Goal: Task Accomplishment & Management: Manage account settings

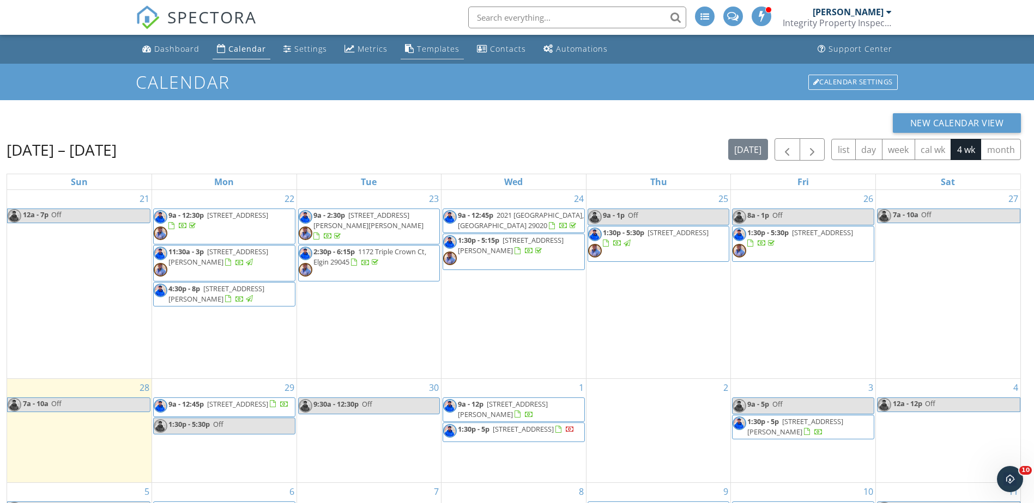
click at [444, 55] on link "Templates" at bounding box center [431, 49] width 63 height 20
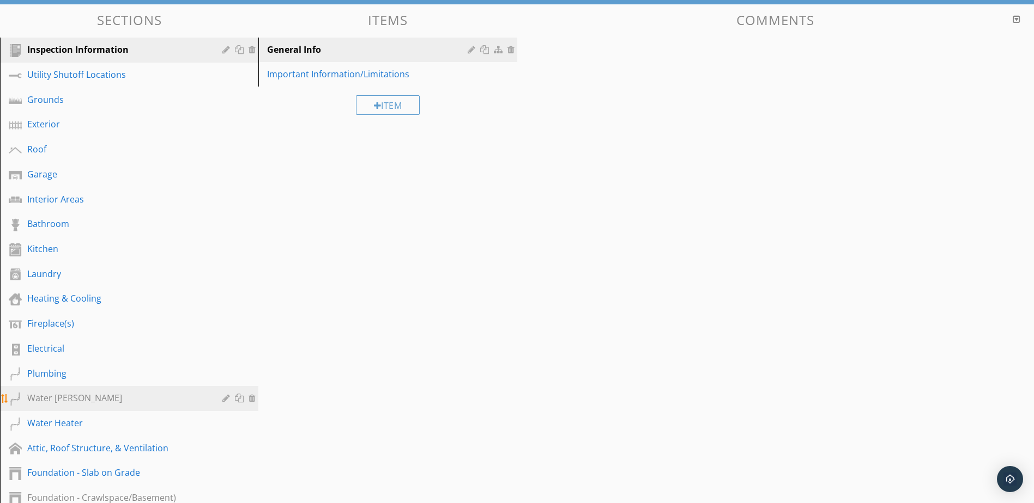
scroll to position [109, 0]
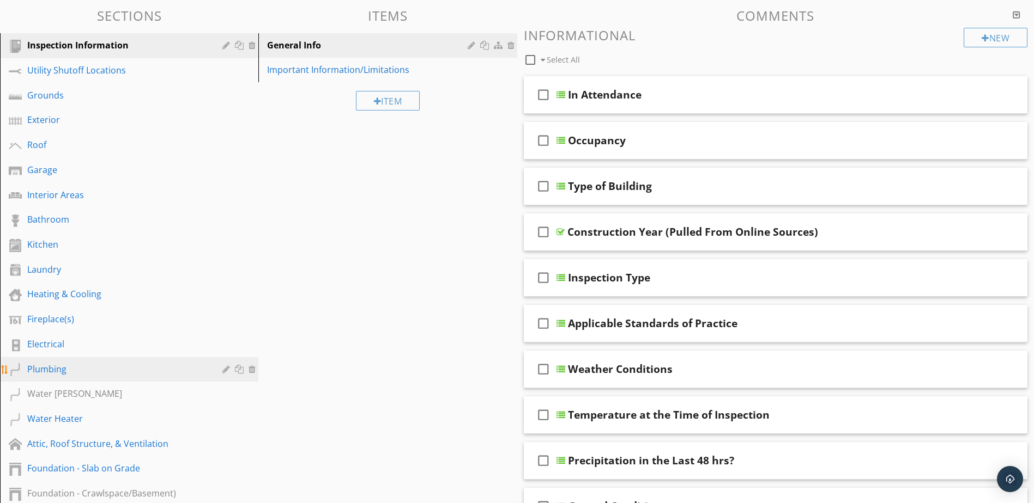
click at [118, 369] on div "Plumbing" at bounding box center [116, 369] width 179 height 13
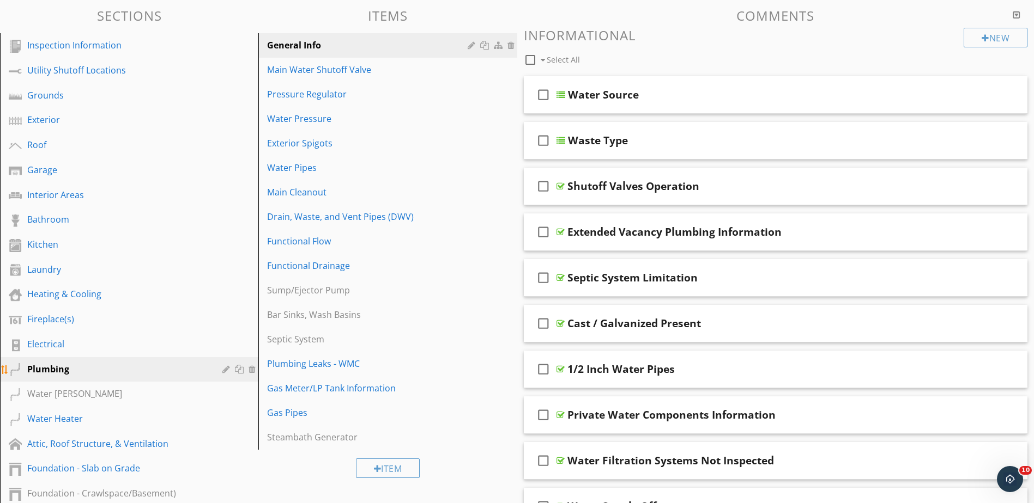
scroll to position [0, 0]
click at [391, 52] on div "General Info" at bounding box center [368, 45] width 203 height 13
click at [427, 71] on div "Main Water Shutoff Valve" at bounding box center [368, 69] width 203 height 13
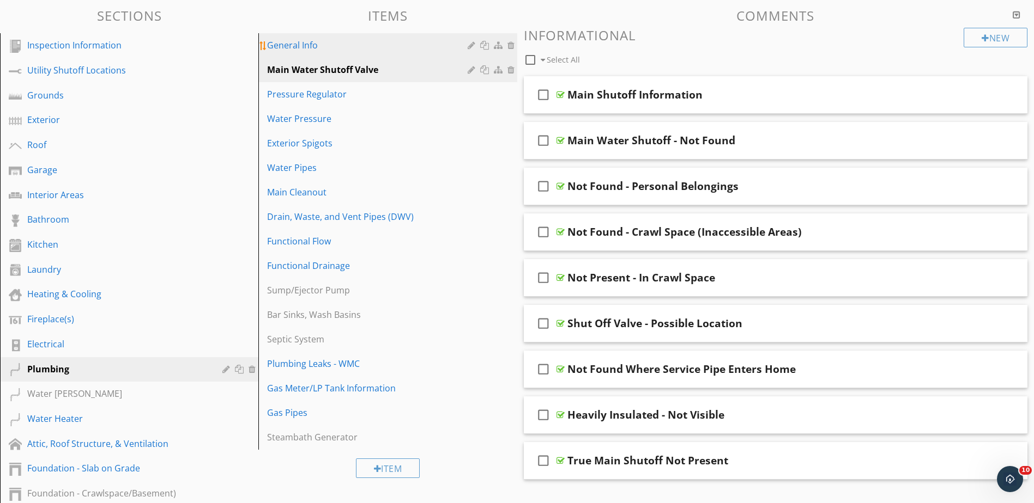
click at [417, 48] on div "General Info" at bounding box center [368, 45] width 203 height 13
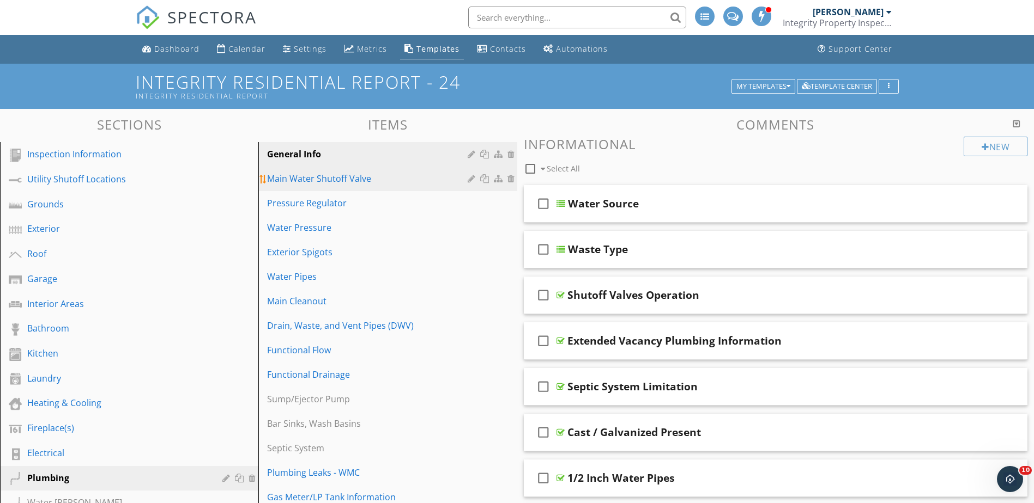
click at [396, 183] on div "Main Water Shutoff Valve" at bounding box center [368, 178] width 203 height 13
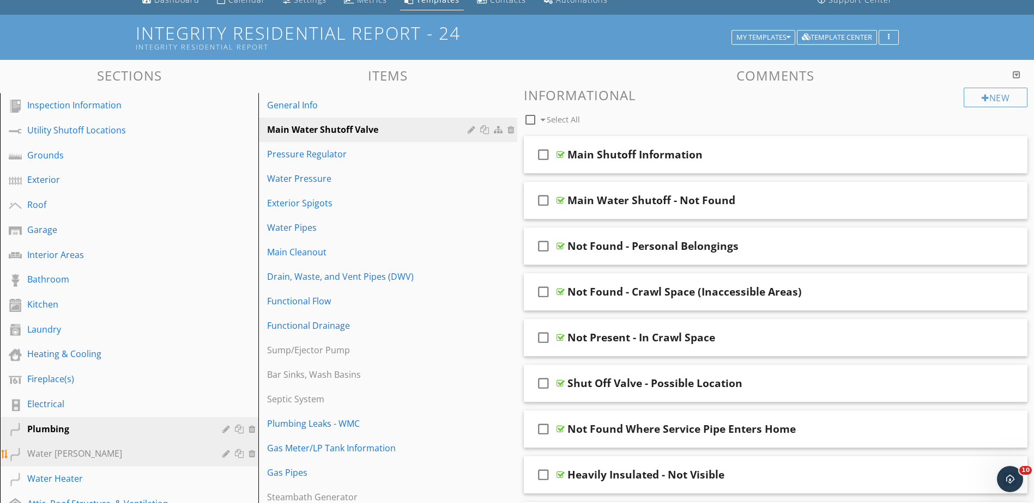
scroll to position [163, 0]
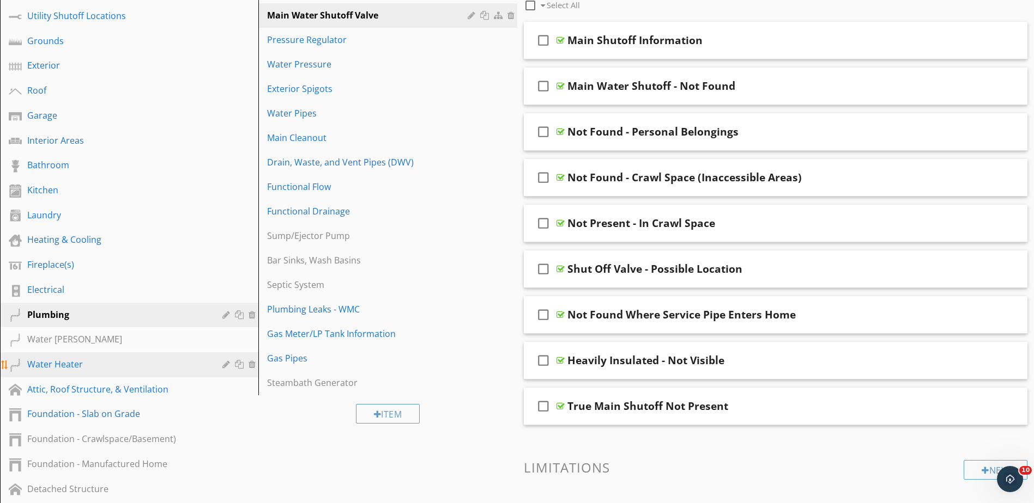
click at [145, 367] on div "Water Heater" at bounding box center [116, 364] width 179 height 13
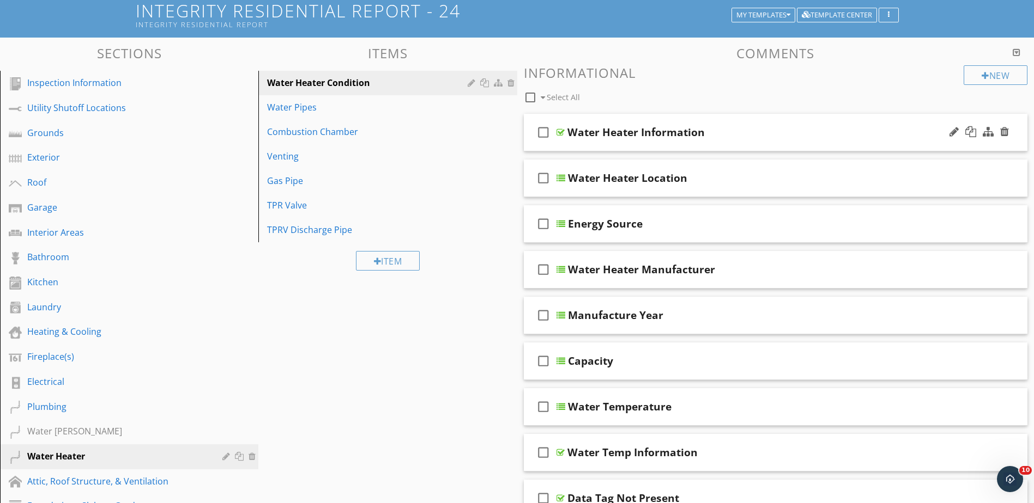
scroll to position [54, 0]
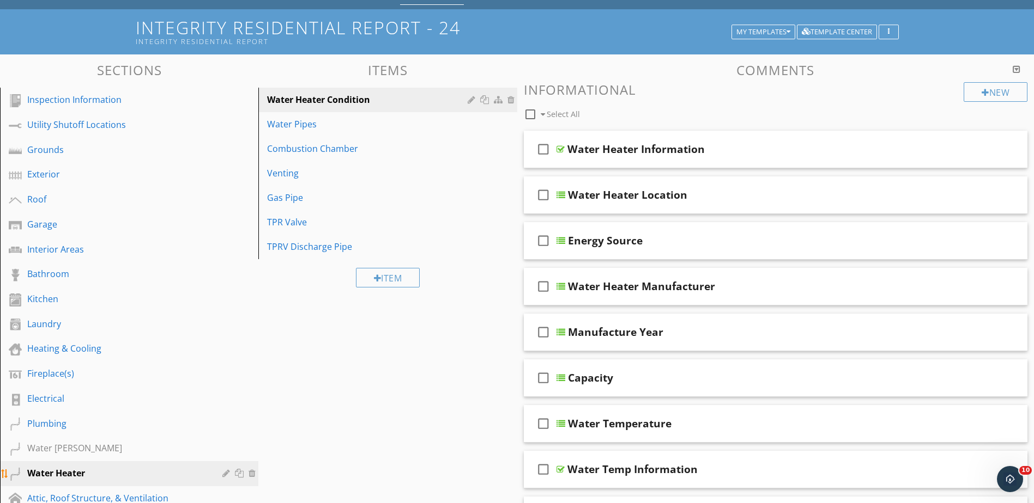
click at [224, 476] on div at bounding box center [227, 473] width 10 height 9
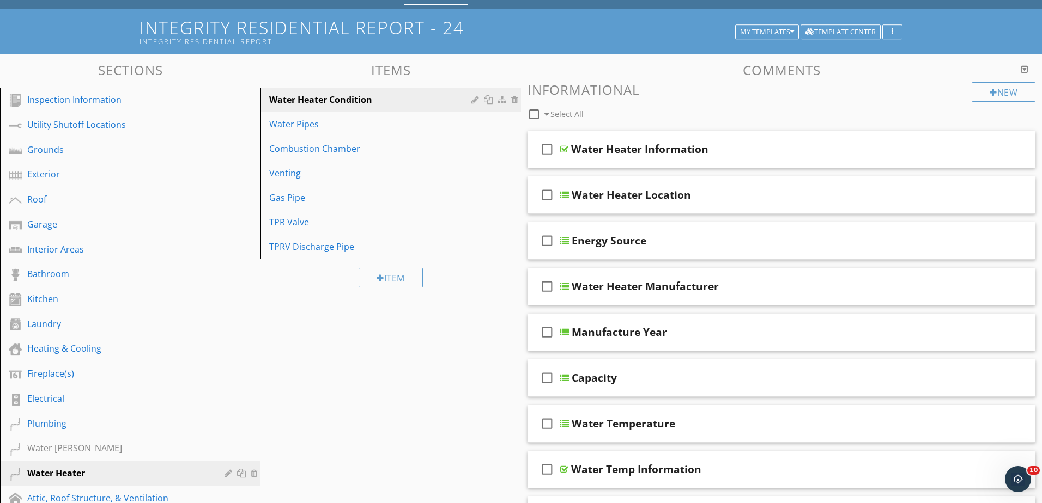
click at [963, 33] on div at bounding box center [521, 251] width 1042 height 503
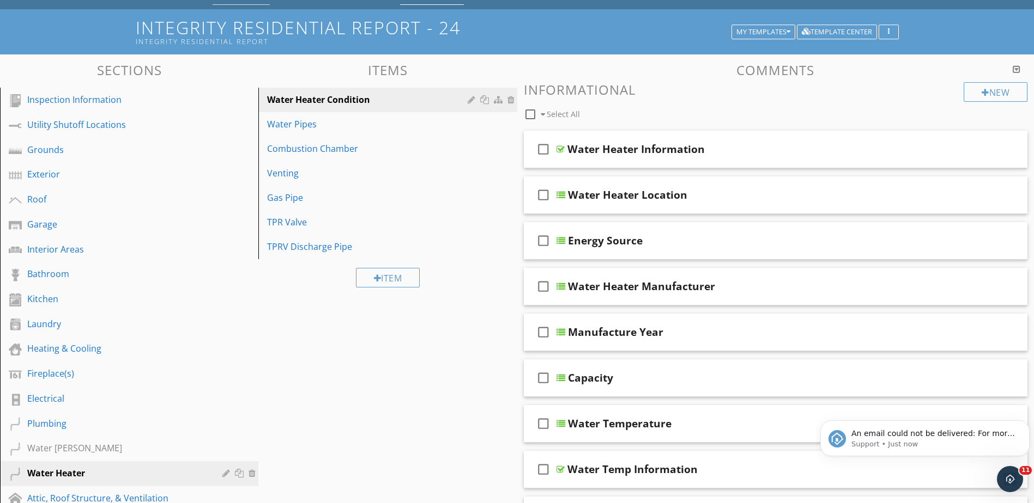
scroll to position [0, 0]
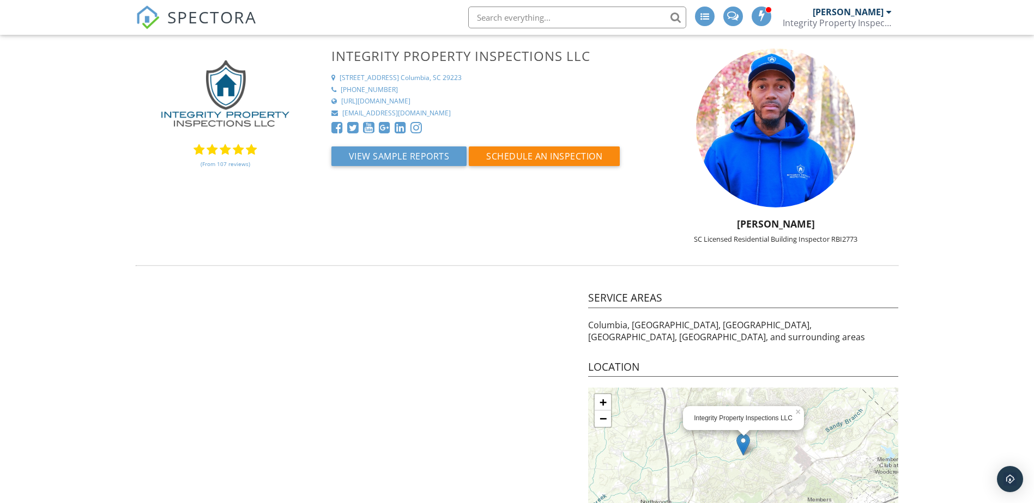
click at [187, 20] on span "SPECTORA" at bounding box center [211, 16] width 89 height 23
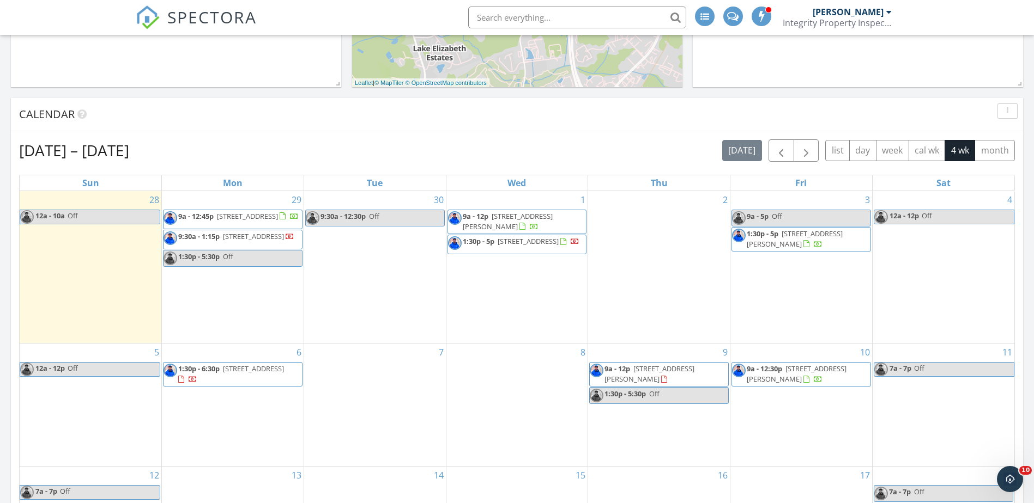
scroll to position [327, 0]
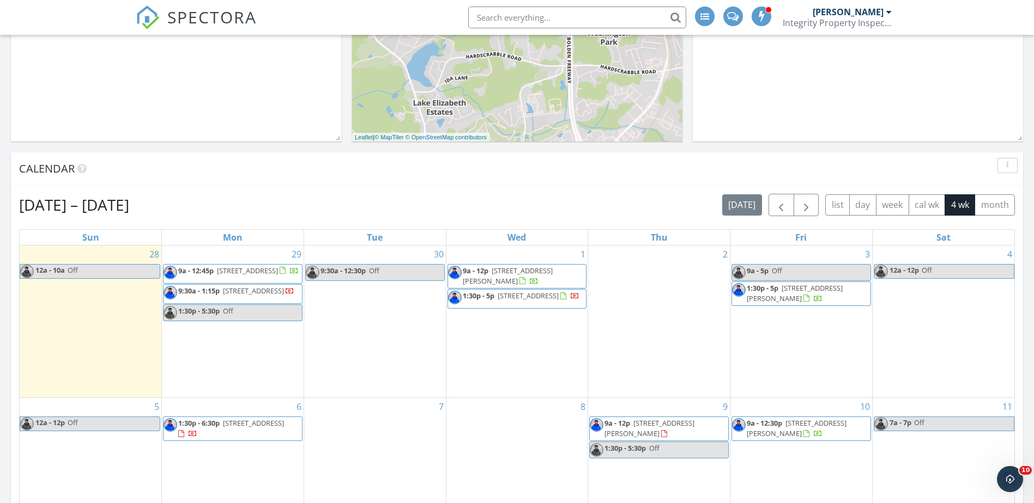
click at [262, 296] on span "50 Buttercup Ln, Jenkinsville 29065" at bounding box center [253, 291] width 61 height 10
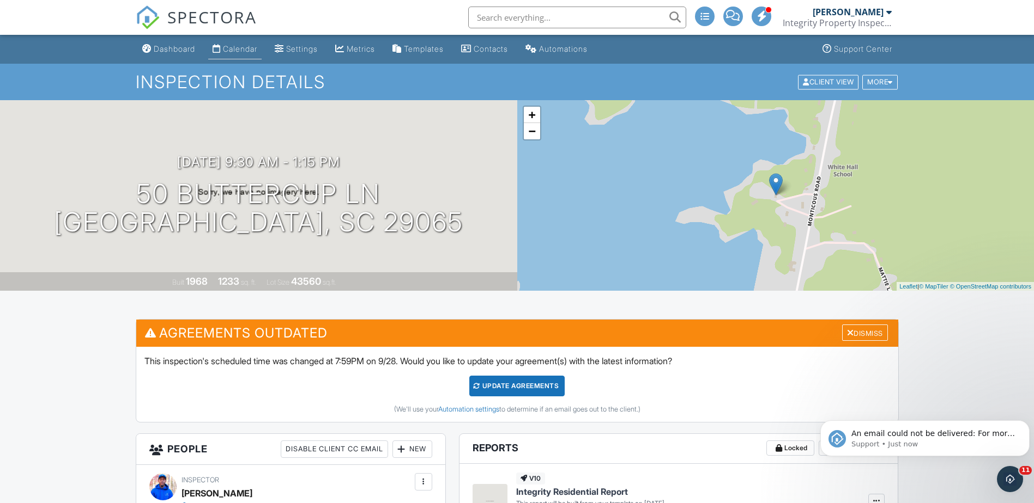
click at [228, 50] on div "Calendar" at bounding box center [240, 48] width 34 height 9
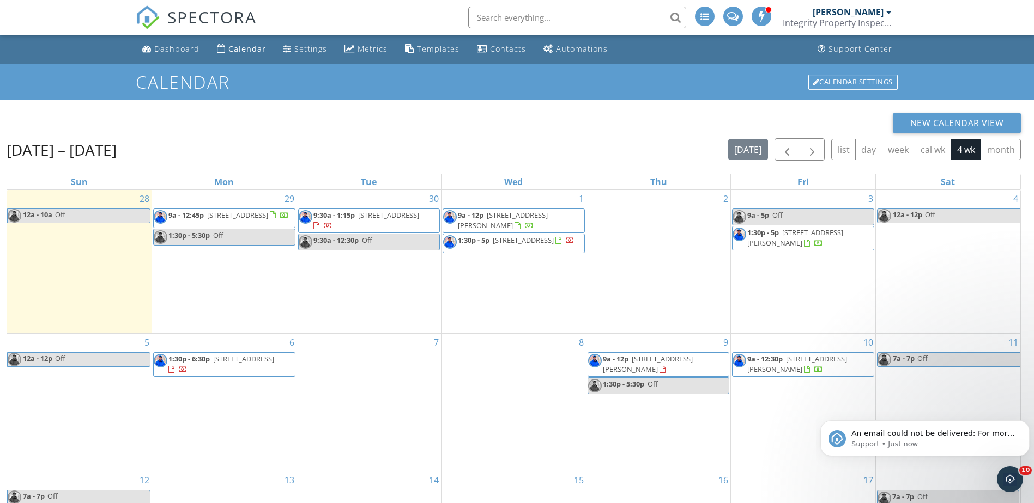
click at [394, 242] on link "9:30a - 12:30p Off" at bounding box center [369, 242] width 142 height 17
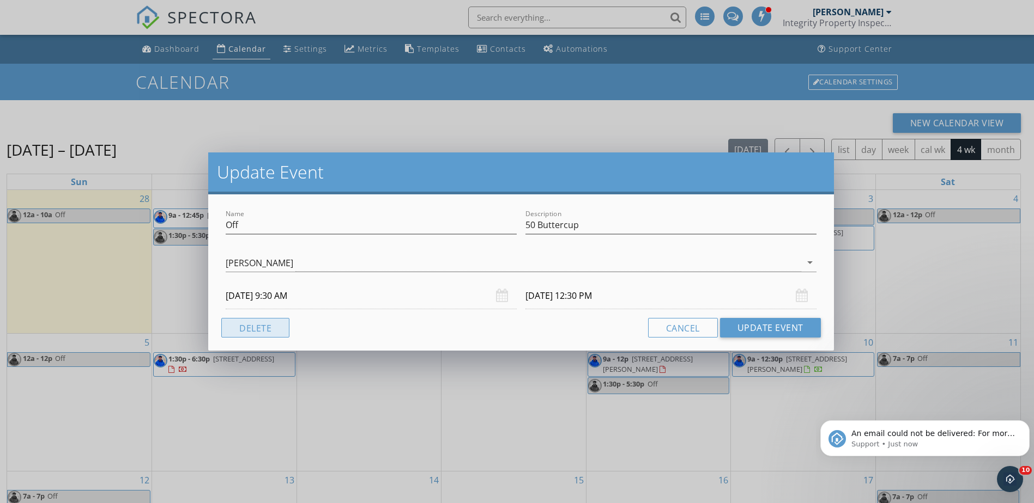
click at [270, 325] on button "Delete" at bounding box center [255, 328] width 68 height 20
